Goal: Task Accomplishment & Management: Manage account settings

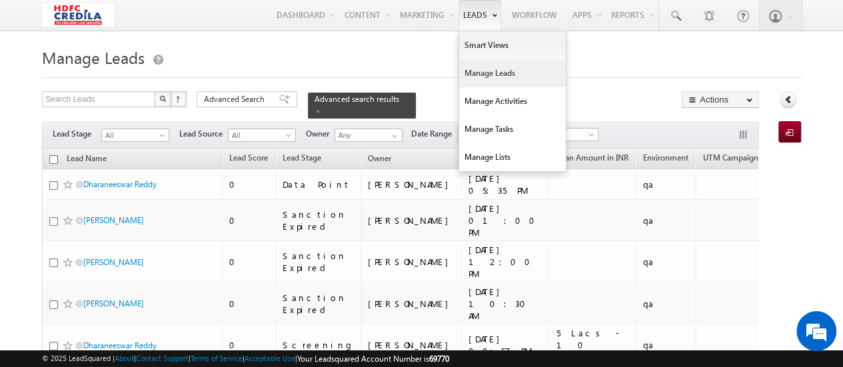
click at [494, 73] on link "Manage Leads" at bounding box center [512, 73] width 107 height 28
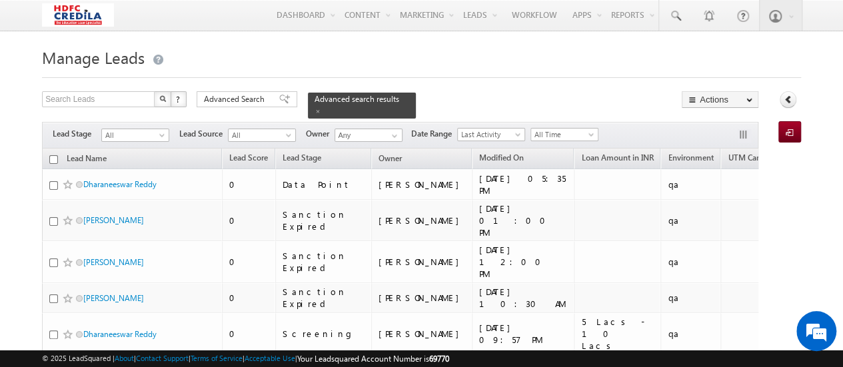
click at [241, 71] on div at bounding box center [421, 73] width 759 height 9
click at [746, 103] on span "button" at bounding box center [749, 99] width 6 height 5
click at [798, 132] on link "Import Lead" at bounding box center [789, 131] width 23 height 21
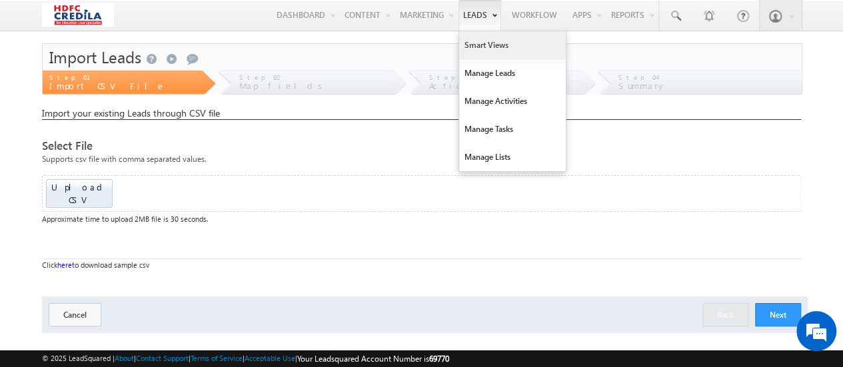
click at [485, 44] on link "Smart Views" at bounding box center [512, 45] width 107 height 28
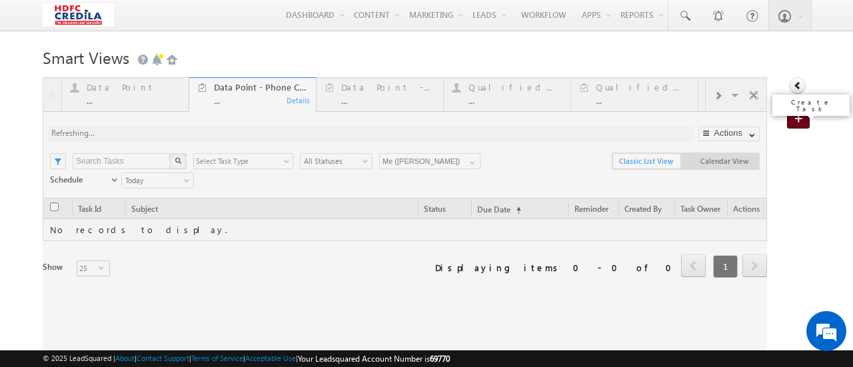
click at [794, 124] on span at bounding box center [800, 119] width 13 height 13
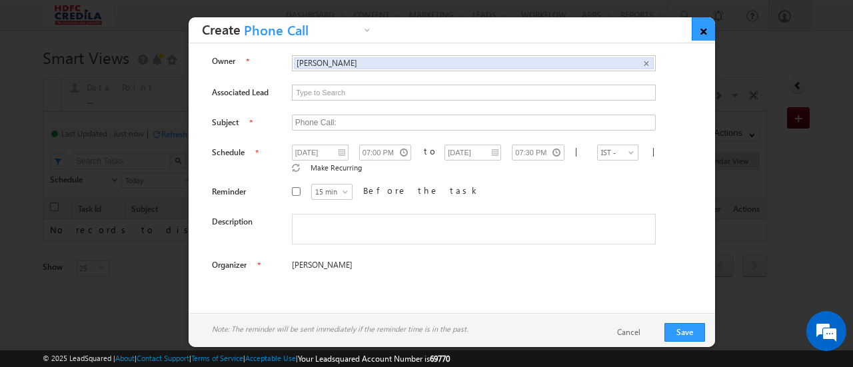
click at [704, 33] on link "×" at bounding box center [703, 28] width 23 height 23
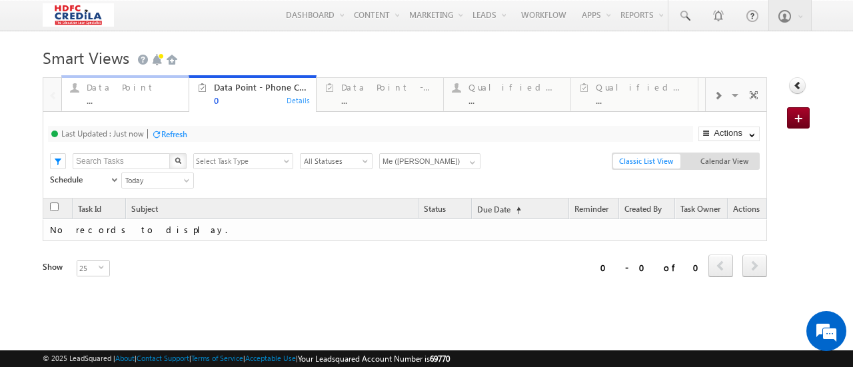
click at [162, 95] on div "Data Point ..." at bounding box center [134, 92] width 95 height 26
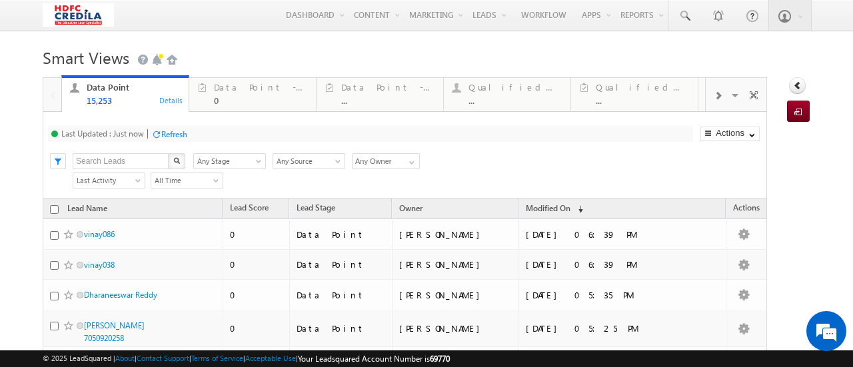
click at [582, 166] on div "Search X Lead Stage Any Stage Any Stage Lead Source Any Source Any Source Owner…" at bounding box center [416, 160] width 700 height 20
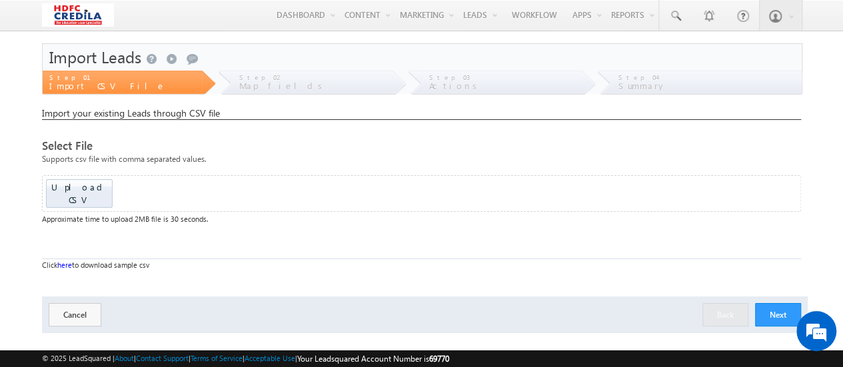
click at [89, 21] on img at bounding box center [77, 14] width 71 height 23
